Goal: Information Seeking & Learning: Learn about a topic

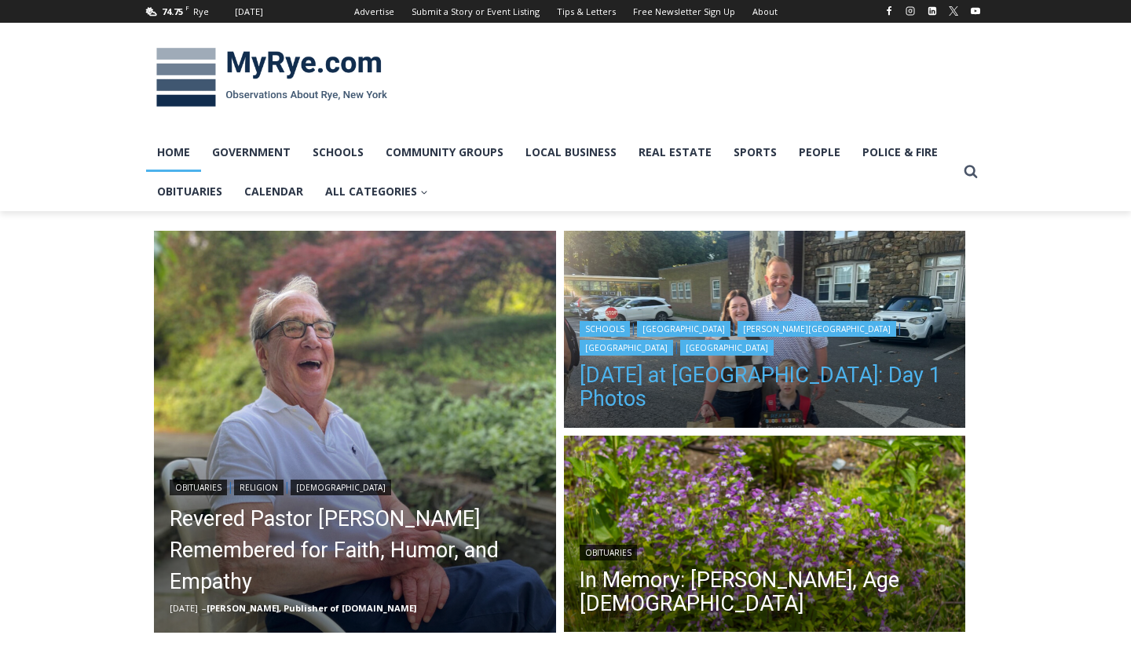
click at [842, 373] on link "[DATE] at [GEOGRAPHIC_DATA]: Day 1 Photos" at bounding box center [764, 386] width 371 height 47
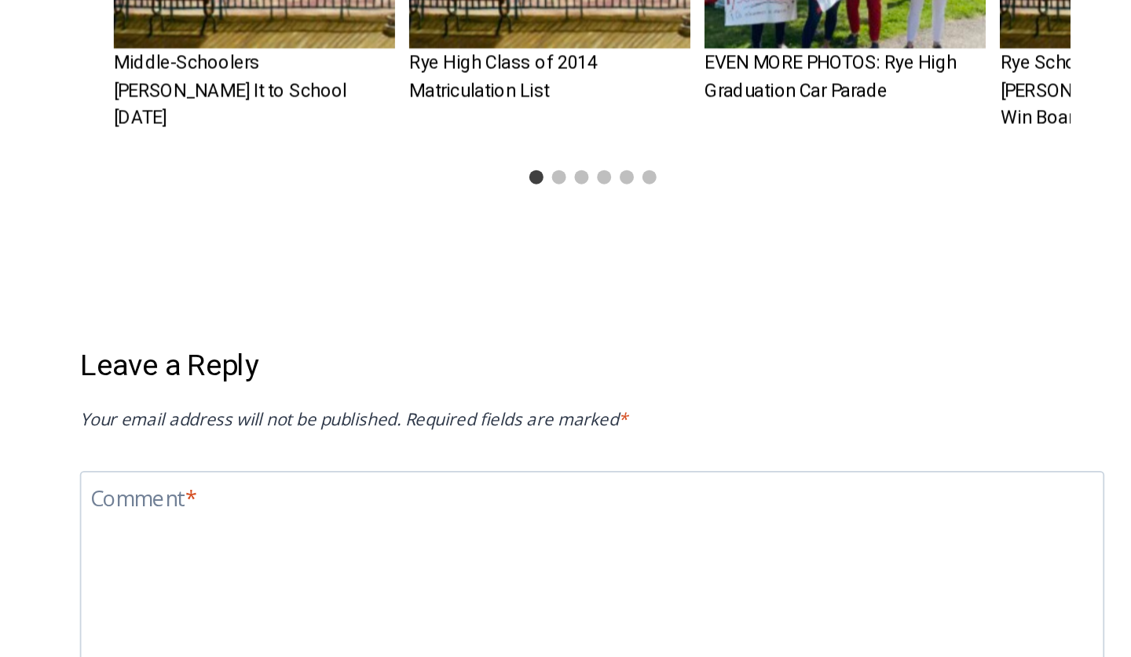
scroll to position [3363, 0]
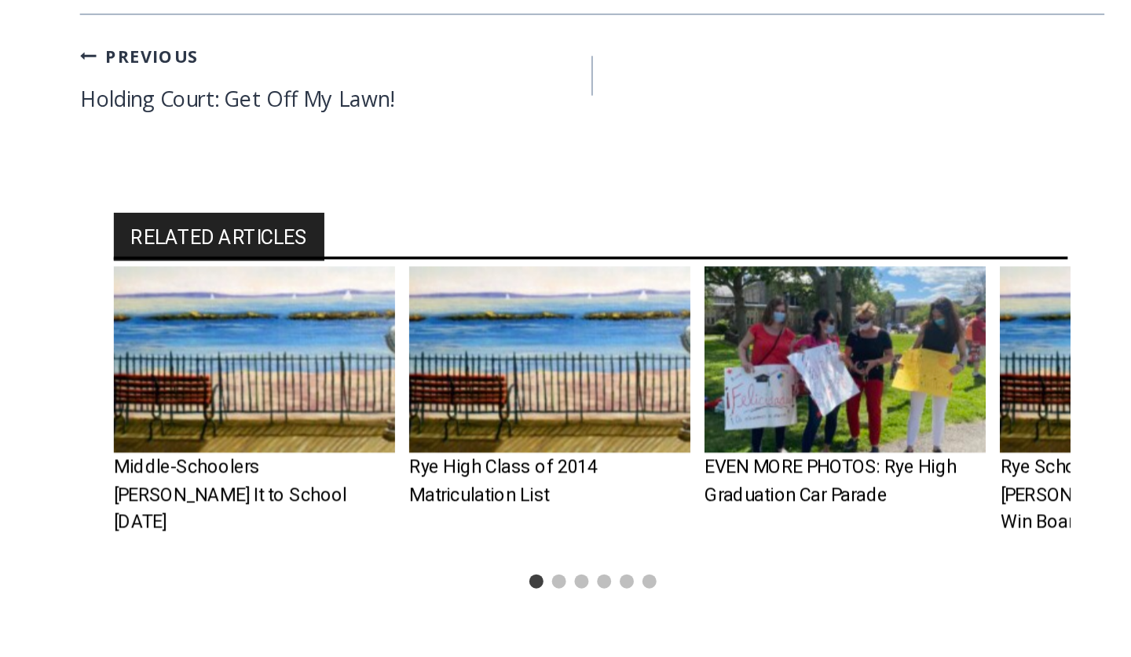
click at [493, 318] on h3 "EVEN MORE PHOTOS: Rye High Graduation Car Parade" at bounding box center [571, 333] width 156 height 31
click at [493, 320] on link "EVEN MORE PHOTOS: Rye High Graduation Car Parade" at bounding box center [563, 333] width 140 height 27
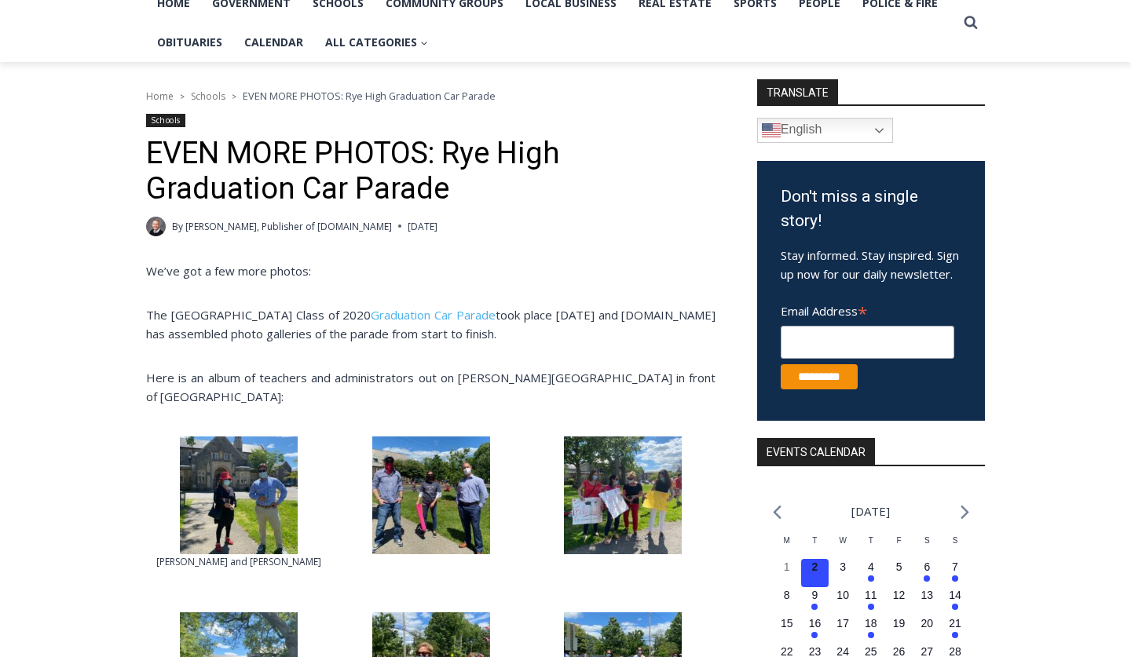
scroll to position [159, 0]
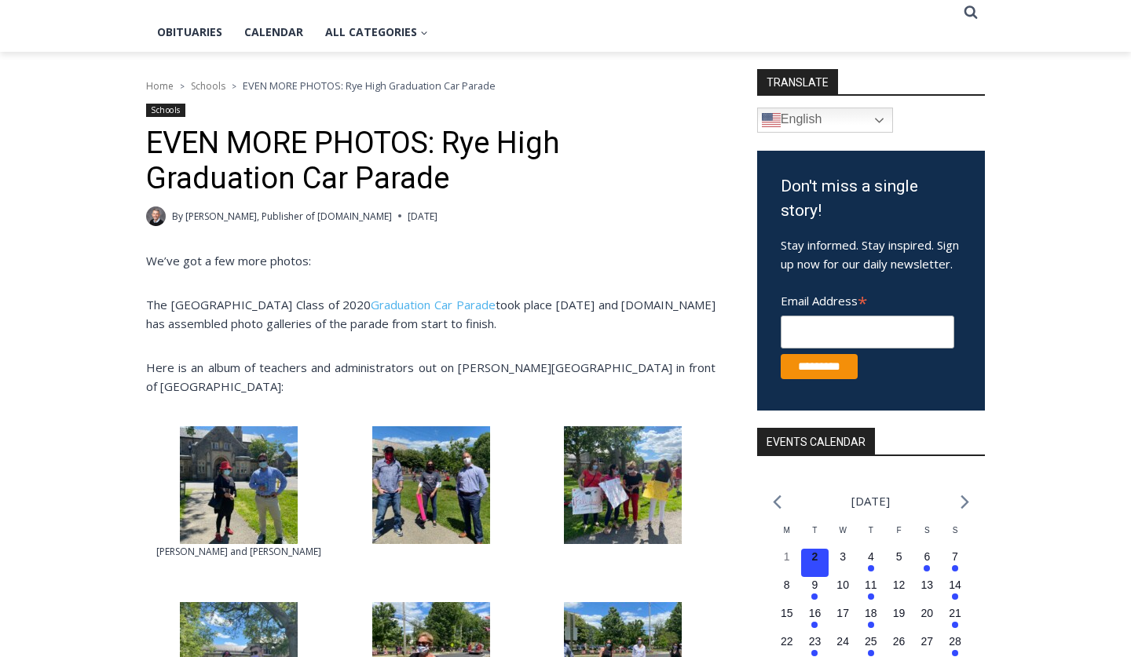
click at [257, 443] on img at bounding box center [239, 485] width 118 height 118
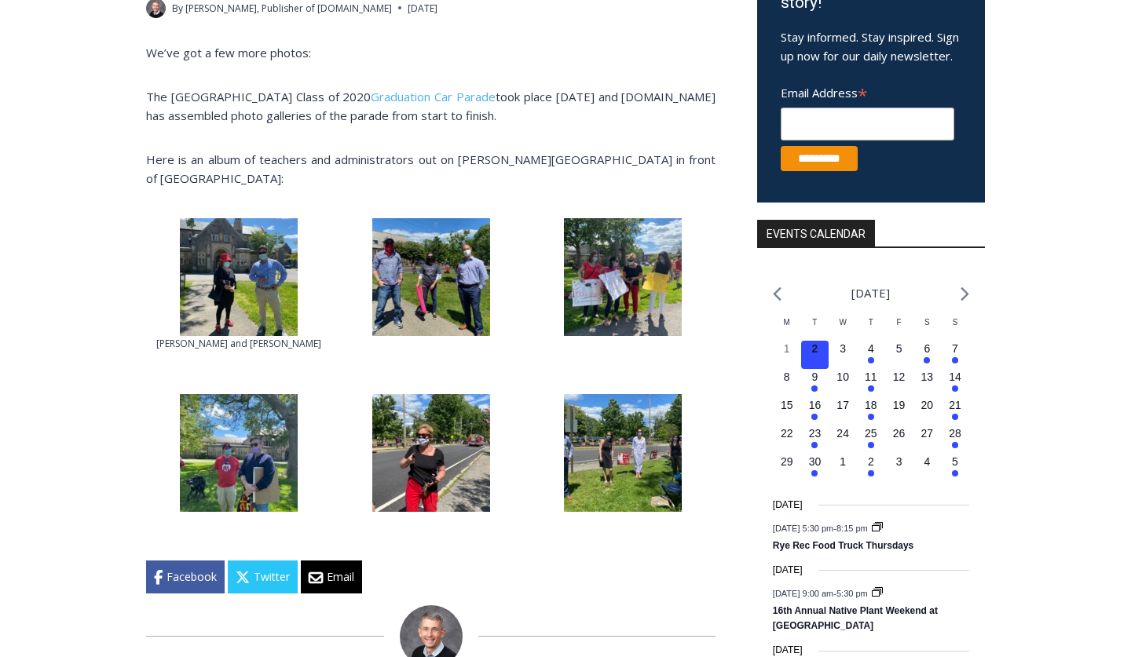
click at [239, 268] on img at bounding box center [239, 277] width 118 height 118
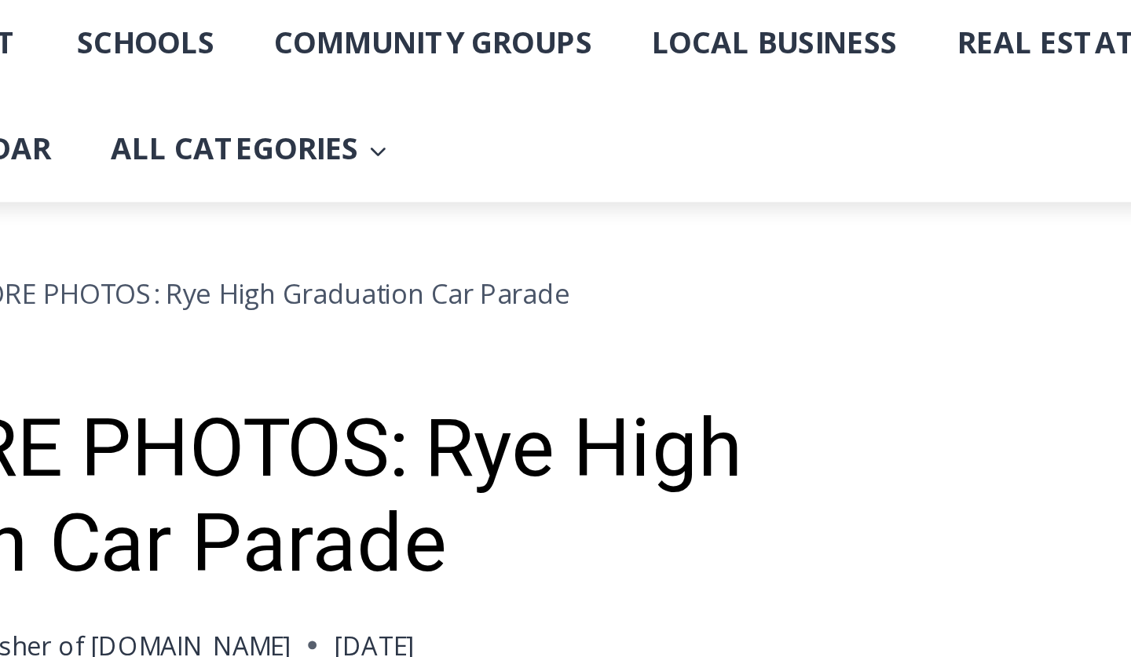
scroll to position [79, 0]
